Goal: Task Accomplishment & Management: Manage account settings

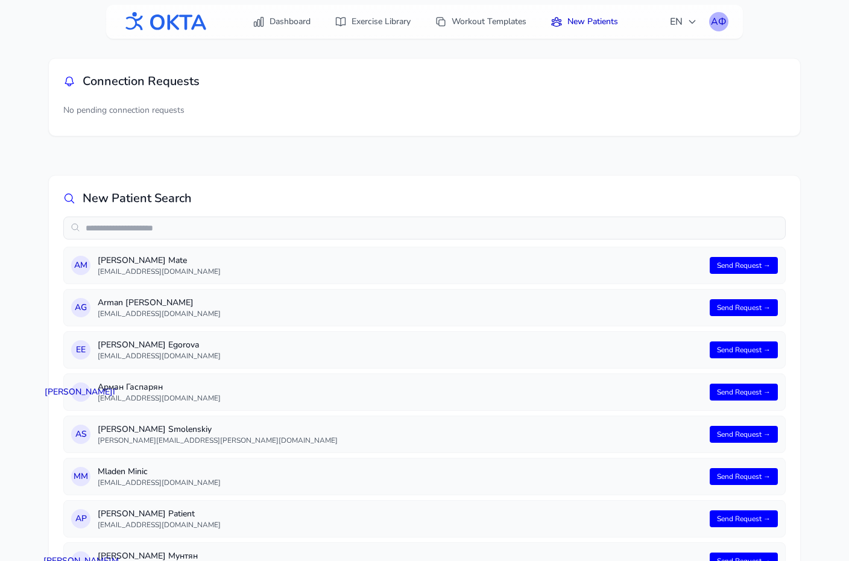
click at [711, 21] on div "АФ" at bounding box center [718, 21] width 19 height 19
click at [361, 228] on input "text" at bounding box center [424, 227] width 722 height 23
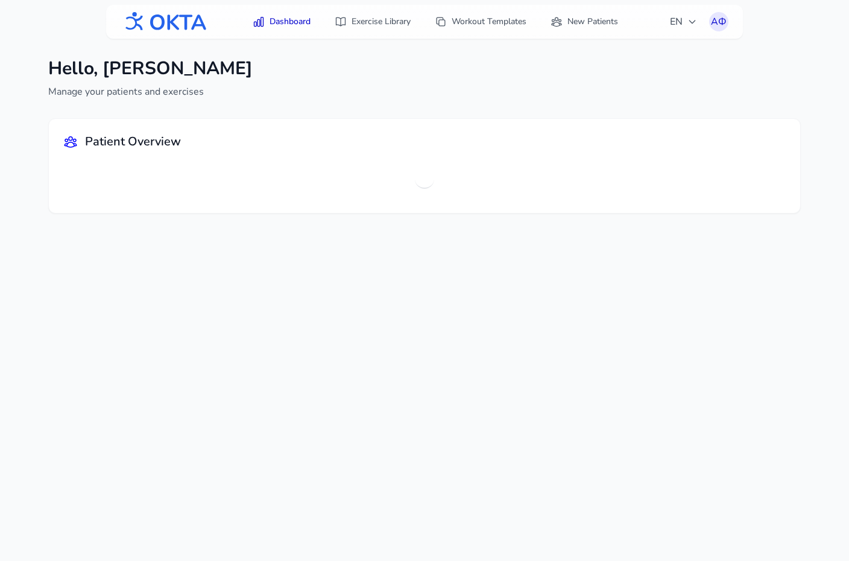
click at [733, 20] on div "Dashboard Exercise Library Workout Templates New Patients EN АФ АФ" at bounding box center [424, 22] width 637 height 34
click at [690, 70] on div "Hello, [PERSON_NAME] Manage your patients and exercises" at bounding box center [424, 78] width 752 height 41
click at [721, 16] on div "АФ" at bounding box center [718, 21] width 19 height 19
click at [666, 63] on link "Logout" at bounding box center [660, 71] width 135 height 22
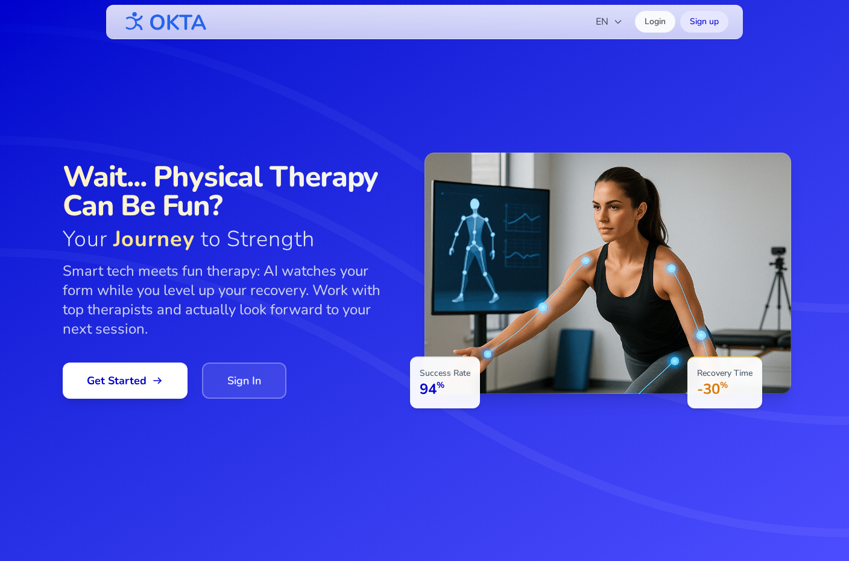
click at [226, 380] on link "Sign In" at bounding box center [244, 380] width 84 height 36
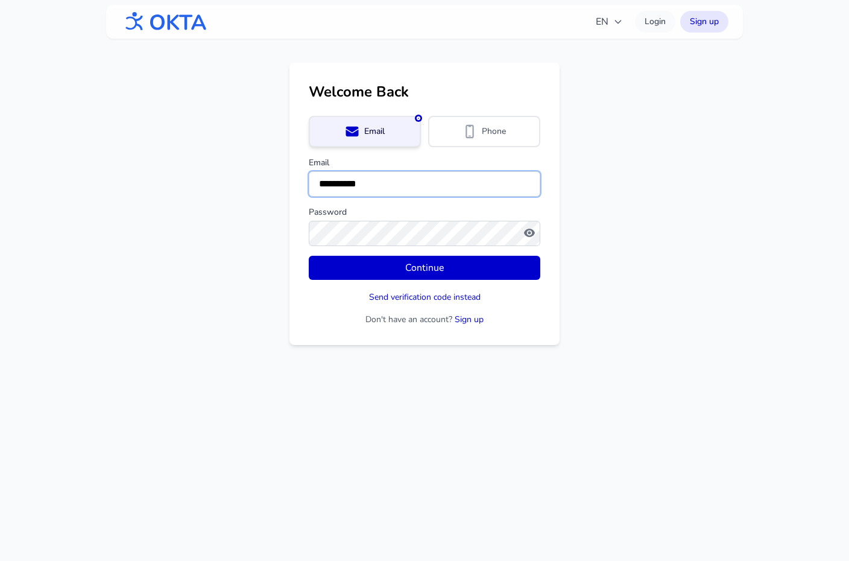
click at [406, 194] on input "**********" at bounding box center [424, 183] width 231 height 25
drag, startPoint x: 404, startPoint y: 188, endPoint x: 281, endPoint y: 170, distance: 124.9
click at [282, 170] on main "**********" at bounding box center [424, 204] width 849 height 282
type input "**********"
click at [309, 256] on button "Continue" at bounding box center [424, 268] width 231 height 24
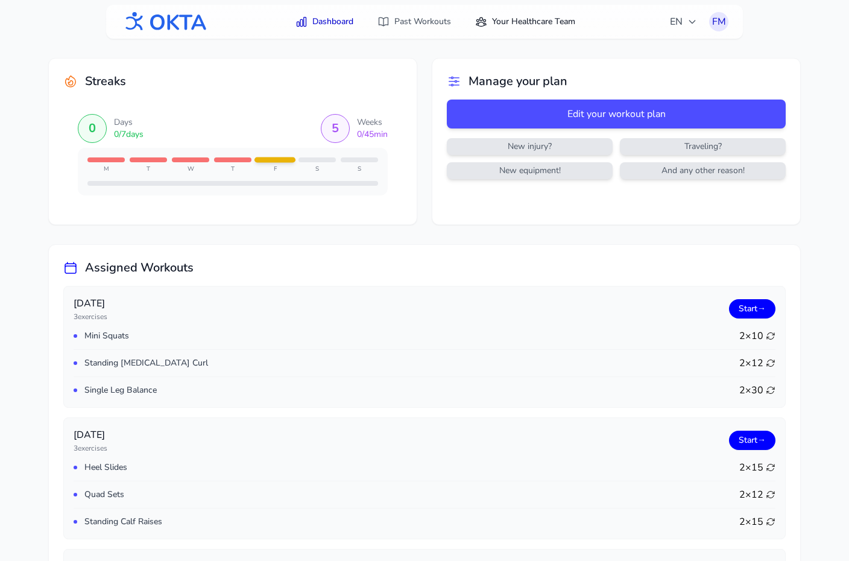
click at [521, 20] on link "Your Healthcare Team" at bounding box center [525, 22] width 115 height 22
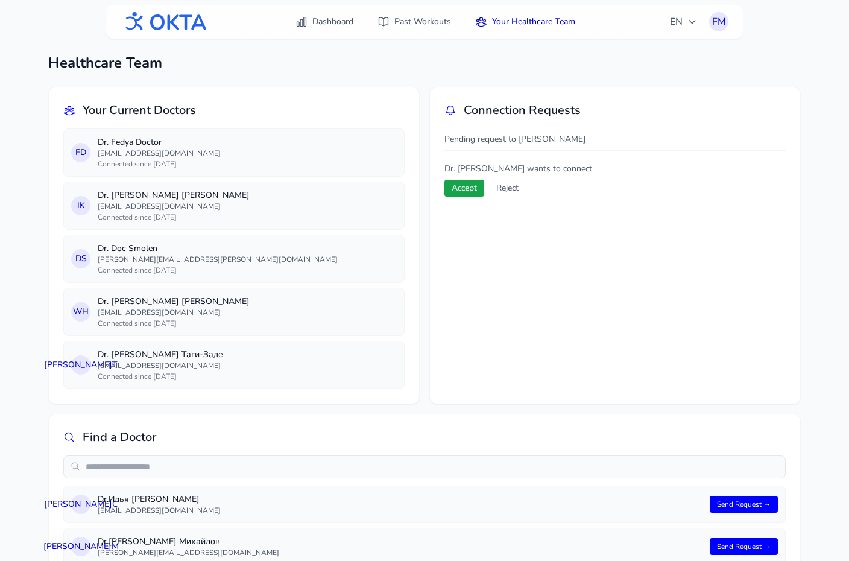
click at [474, 187] on button "Accept" at bounding box center [464, 188] width 40 height 17
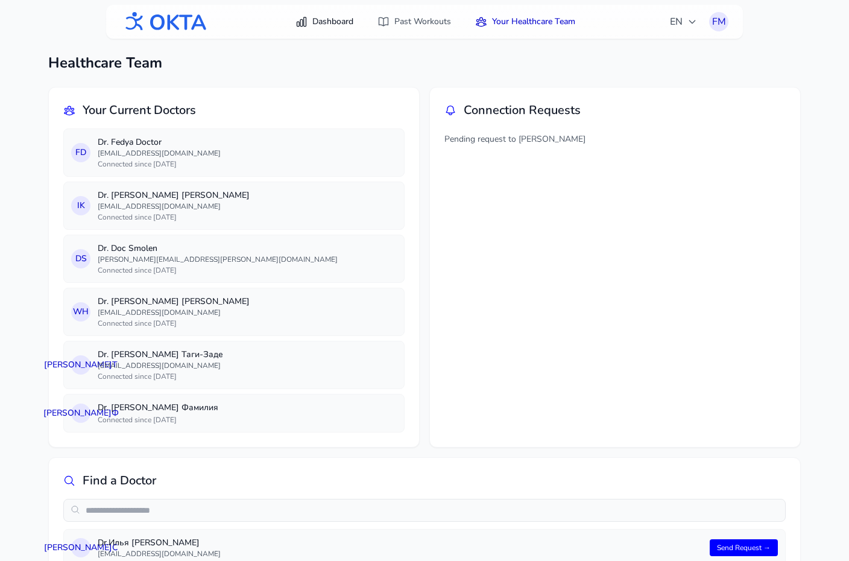
click at [341, 25] on link "Dashboard" at bounding box center [324, 22] width 72 height 22
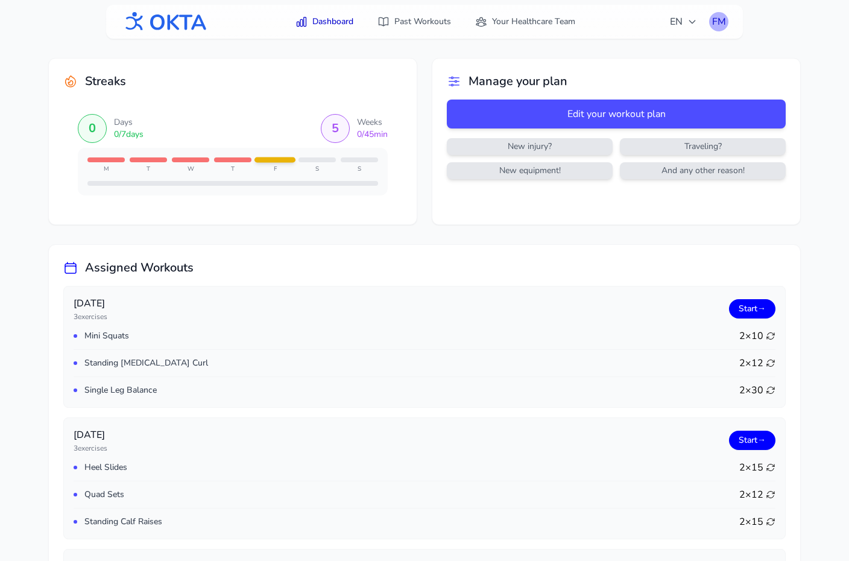
click at [721, 27] on div "FM" at bounding box center [718, 21] width 19 height 19
